Goal: Find specific fact: Find specific fact

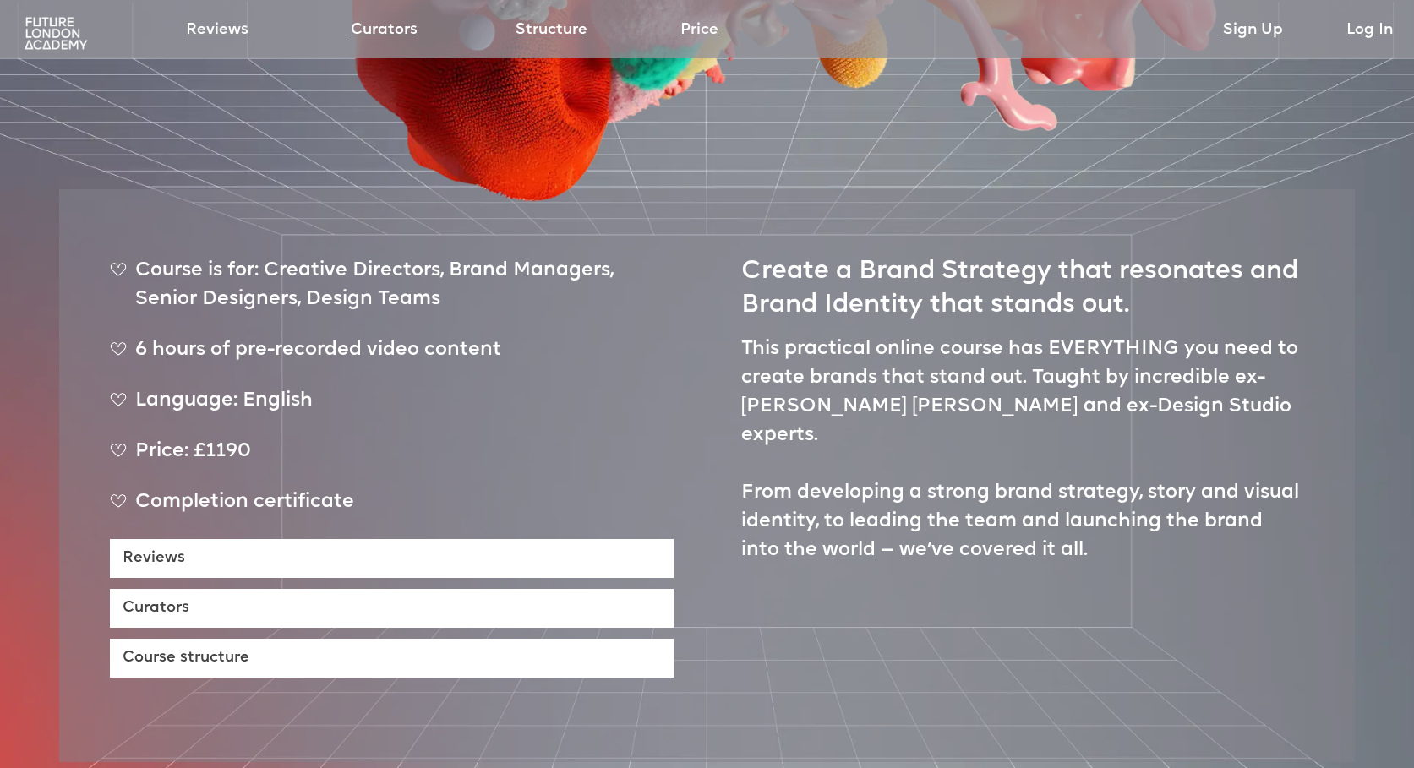
scroll to position [690, 0]
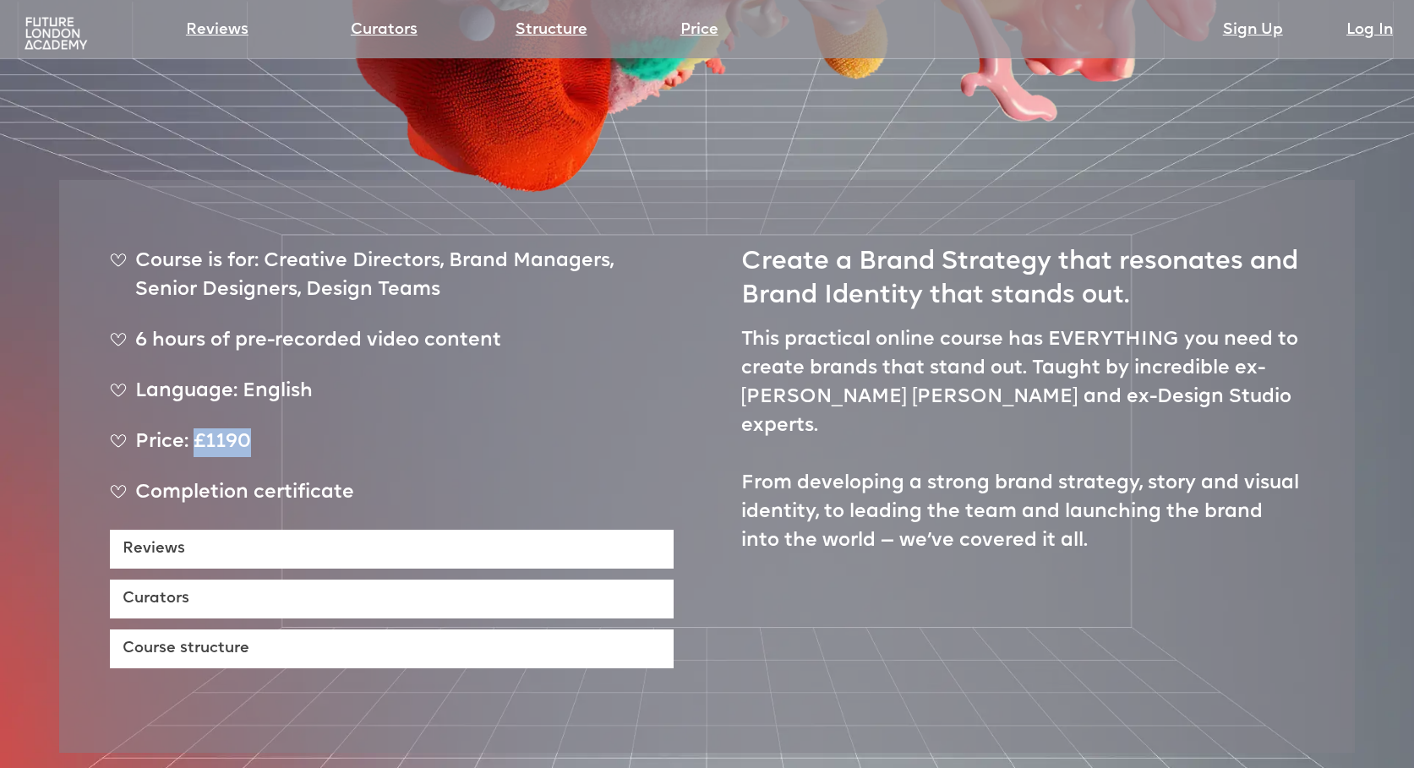
drag, startPoint x: 196, startPoint y: 383, endPoint x: 254, endPoint y: 382, distance: 57.5
click at [254, 429] on div "Price: £1190" at bounding box center [392, 450] width 564 height 42
copy div "£1190"
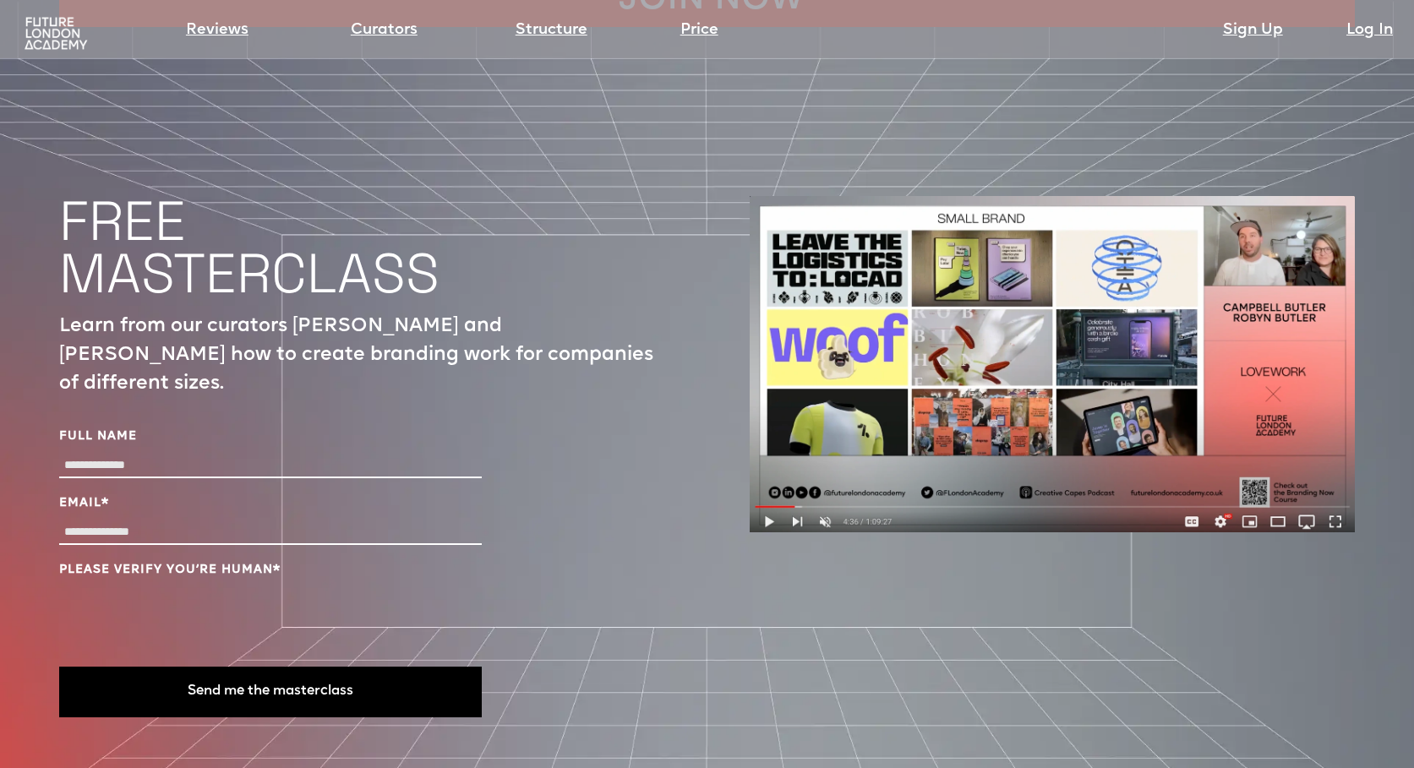
scroll to position [5680, 0]
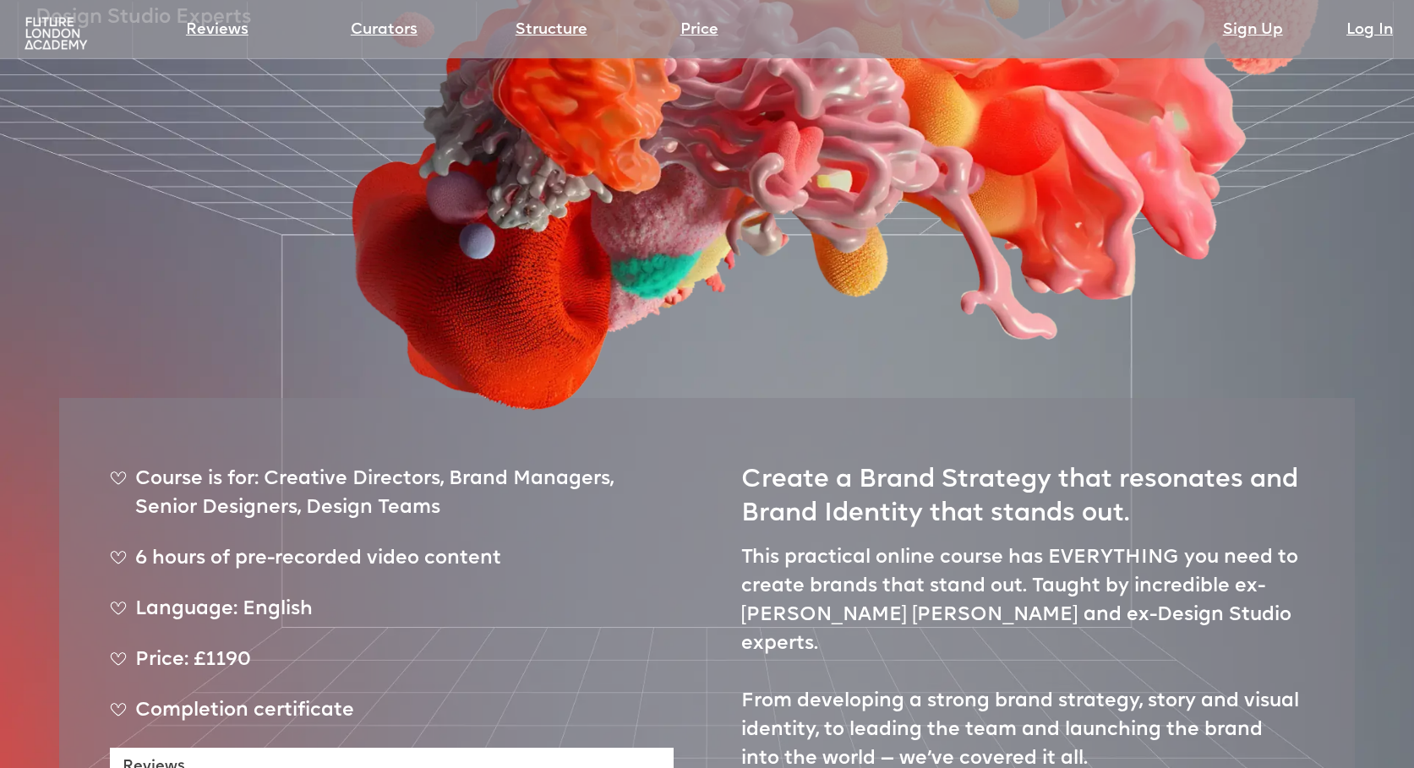
scroll to position [474, 0]
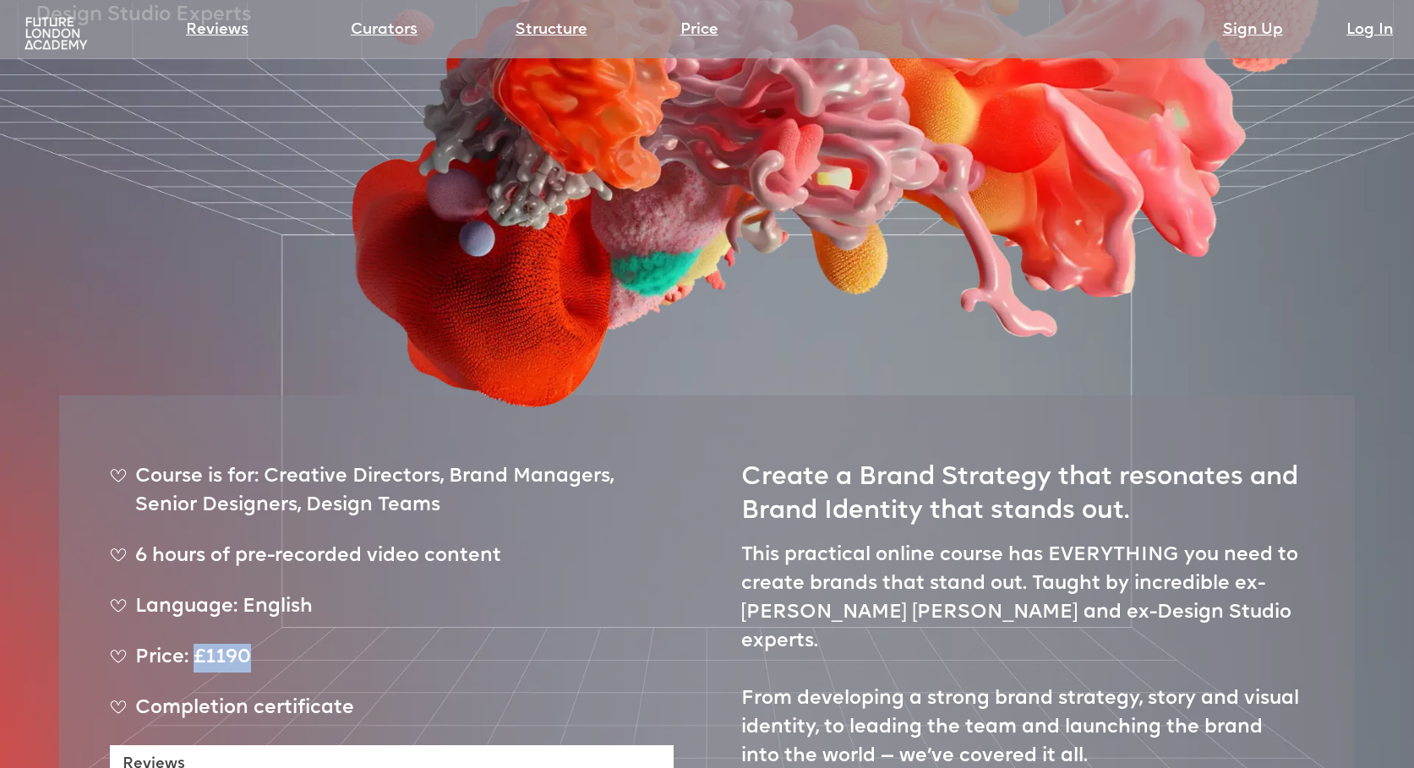
drag, startPoint x: 193, startPoint y: 597, endPoint x: 255, endPoint y: 597, distance: 62.5
click at [255, 644] on div "Price: £1190" at bounding box center [392, 665] width 564 height 42
copy div "£1190"
